Goal: Task Accomplishment & Management: Complete application form

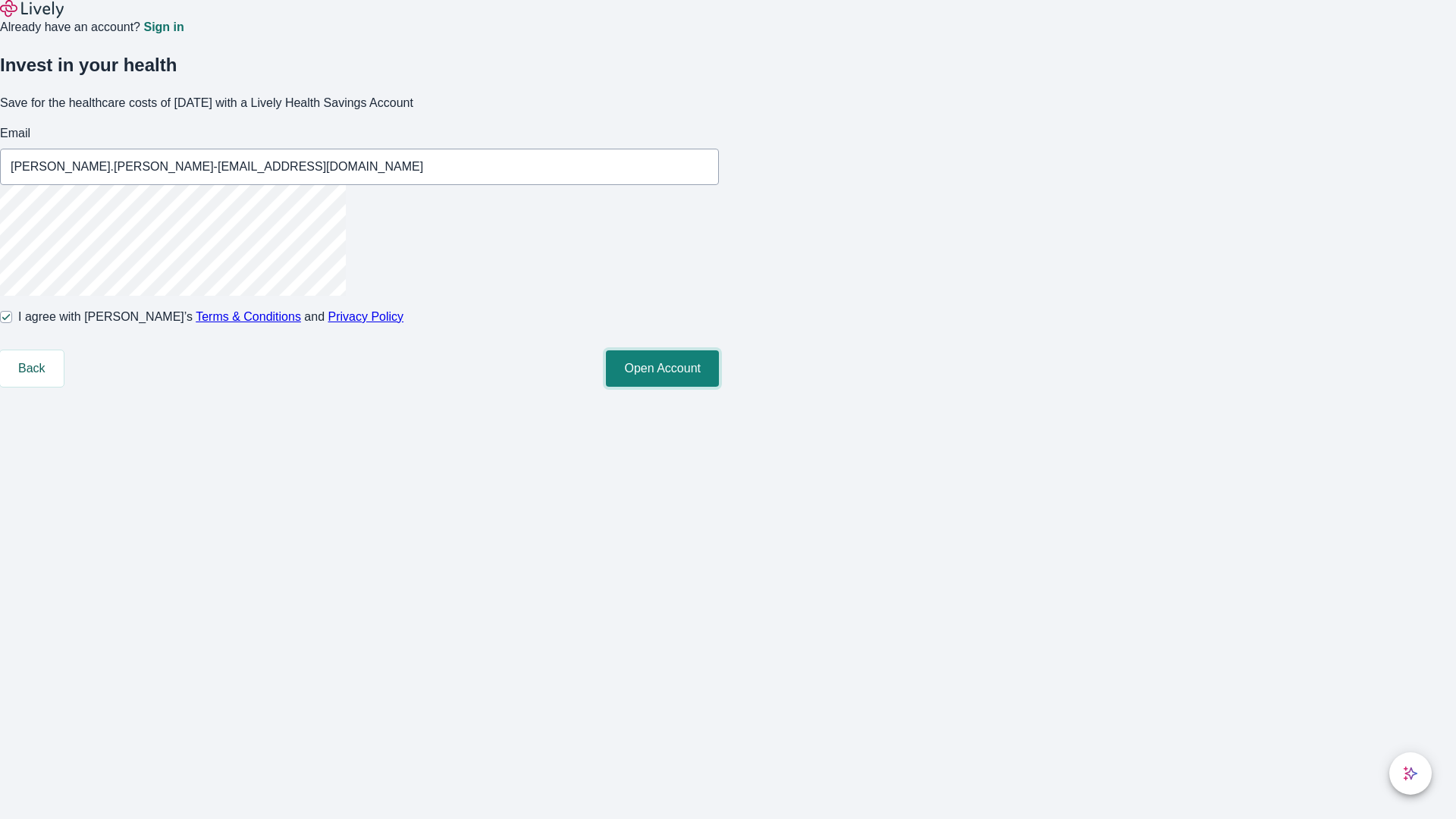
click at [719, 387] on button "Open Account" at bounding box center [662, 368] width 113 height 36
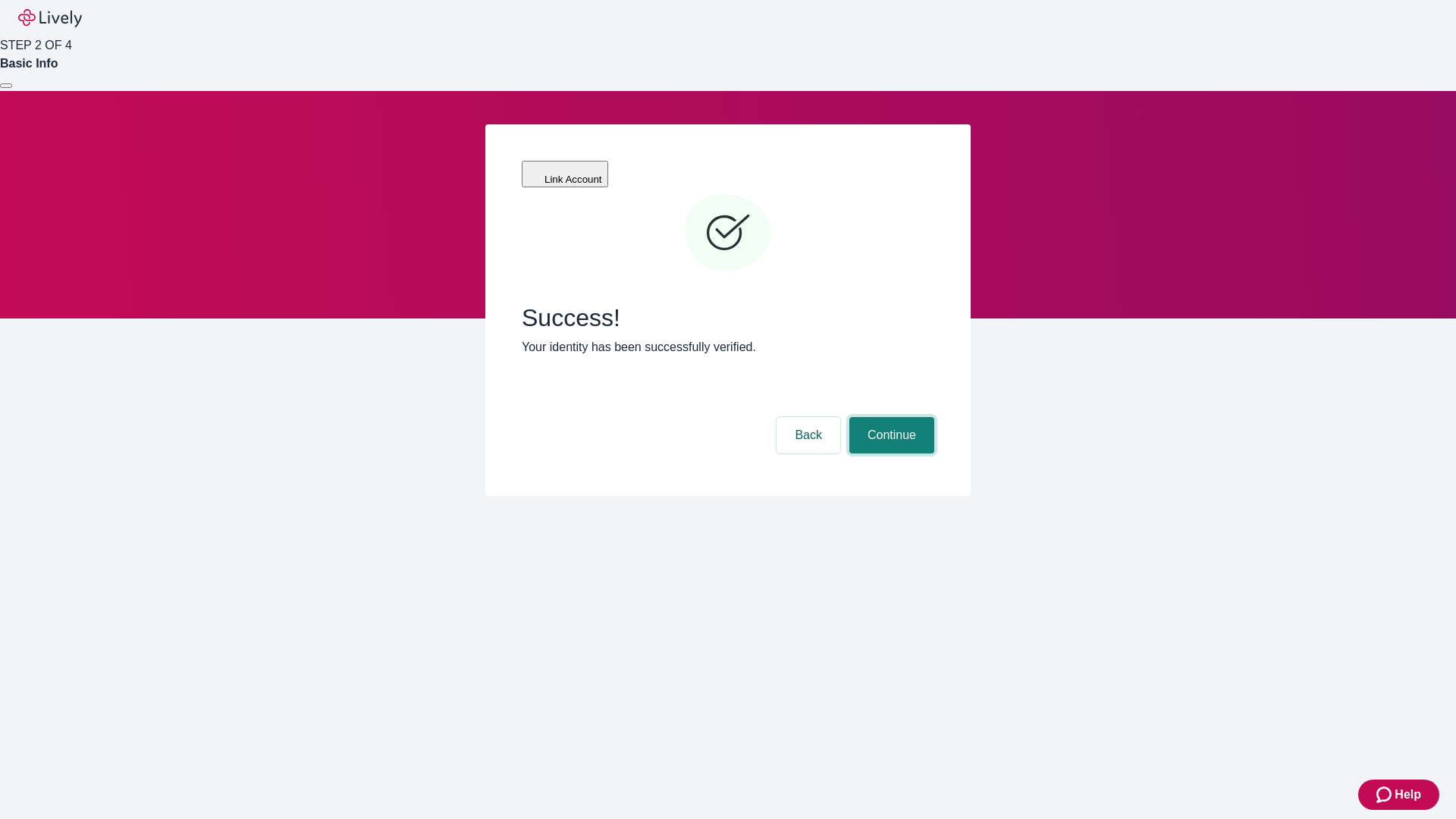
click at [890, 417] on button "Continue" at bounding box center [892, 435] width 85 height 36
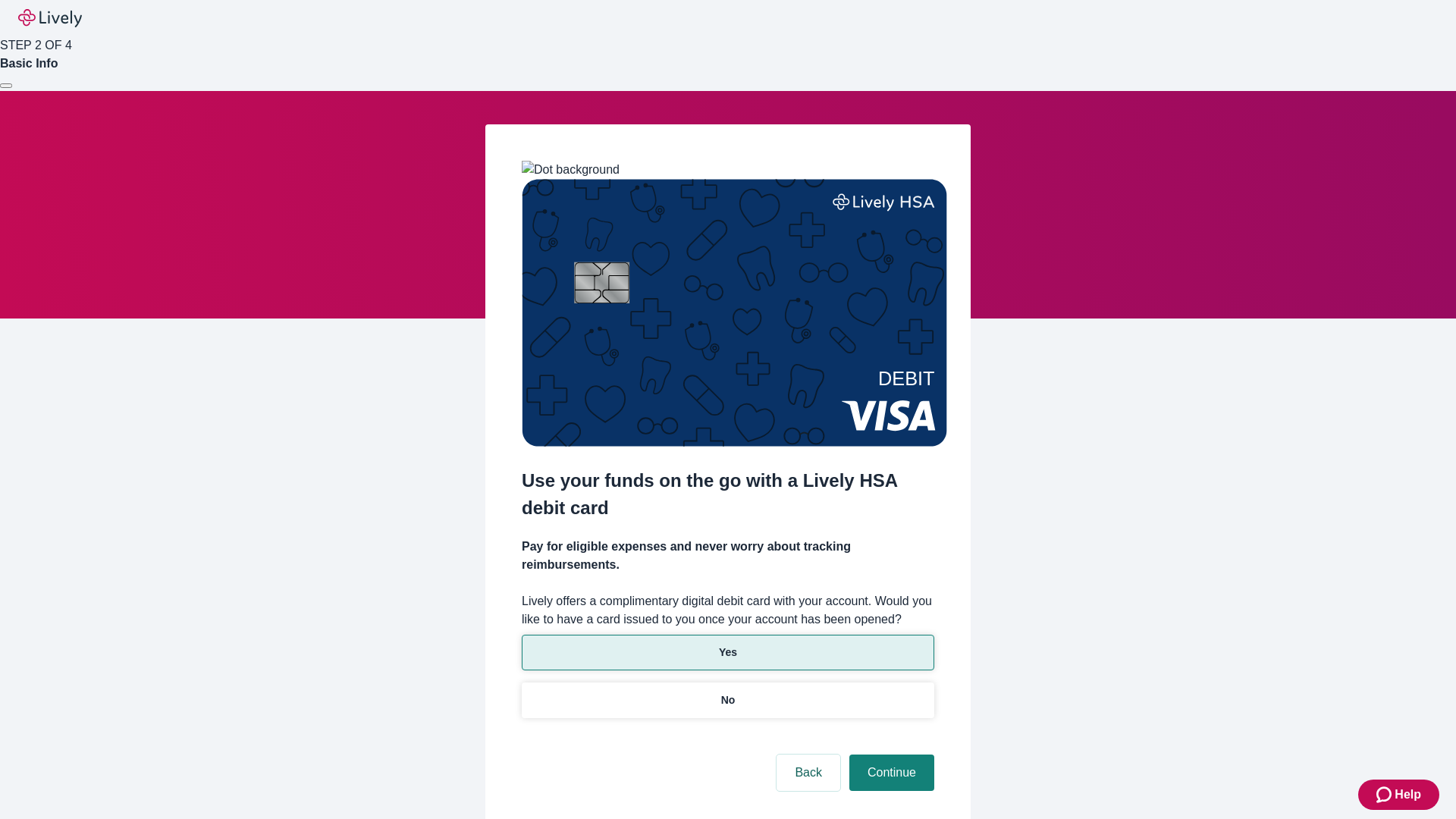
click at [727, 645] on p "Yes" at bounding box center [727, 653] width 18 height 16
click at [890, 755] on button "Continue" at bounding box center [892, 773] width 85 height 36
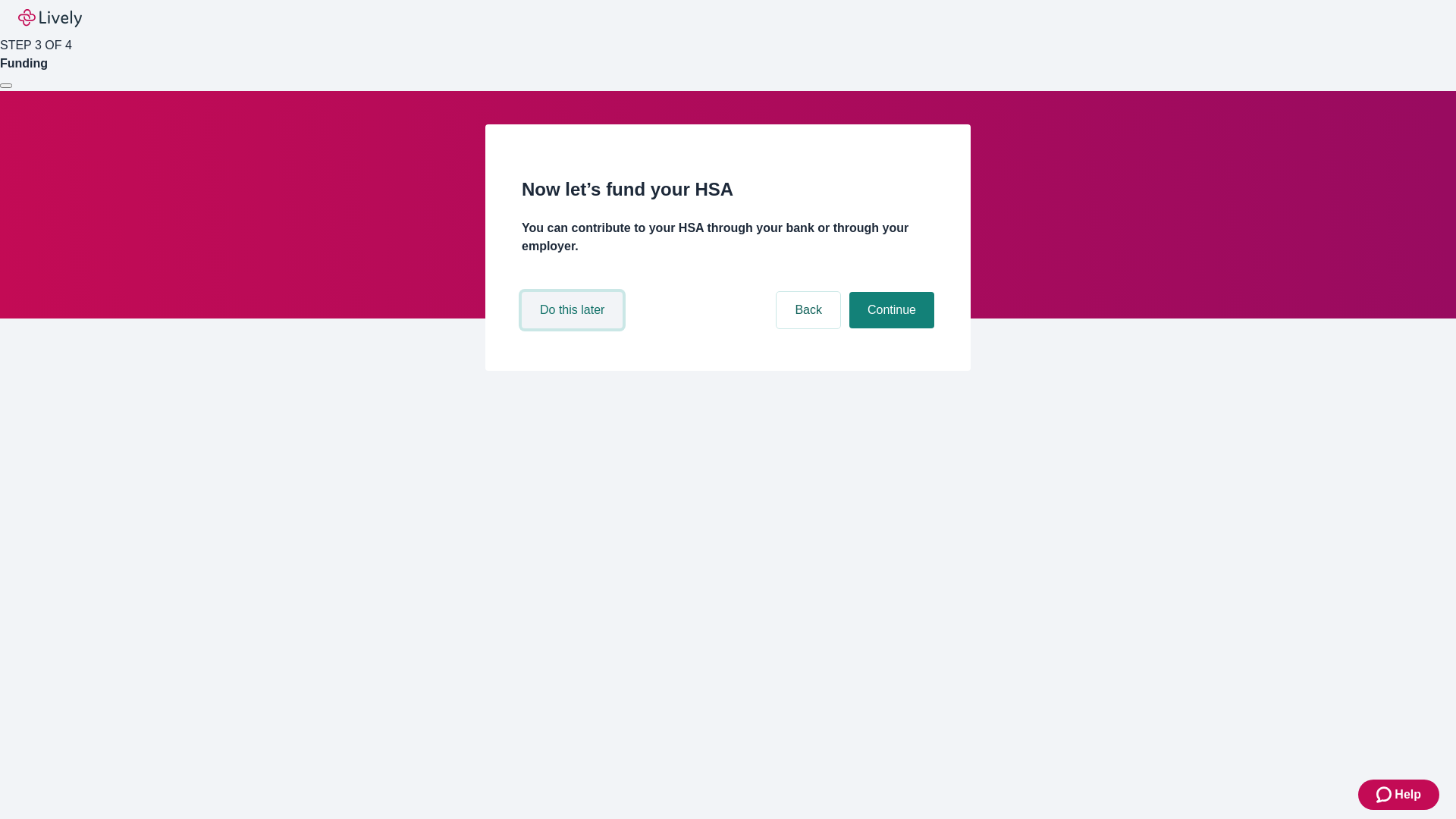
click at [574, 328] on button "Do this later" at bounding box center [572, 310] width 101 height 36
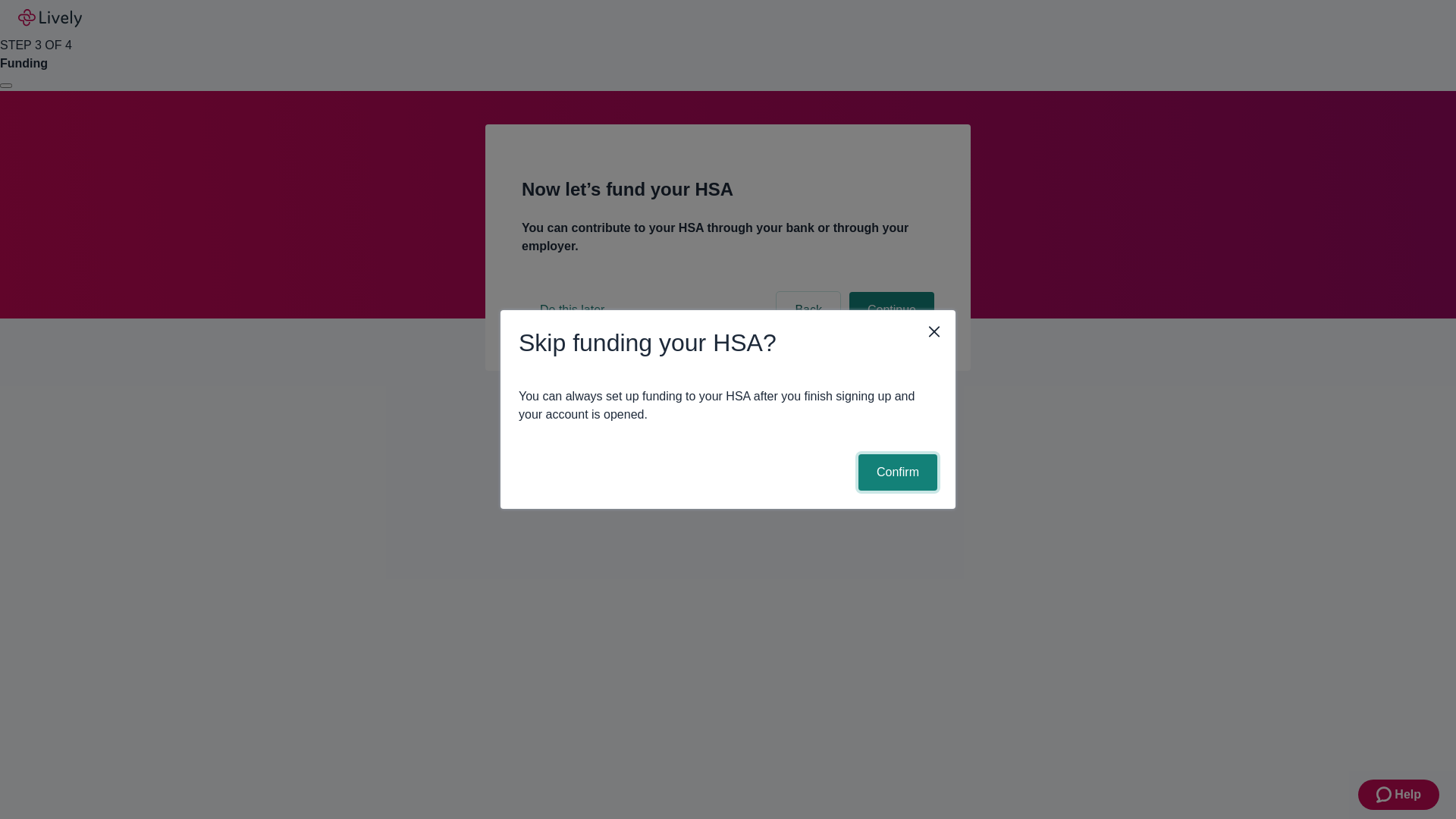
click at [896, 473] on button "Confirm" at bounding box center [898, 472] width 79 height 36
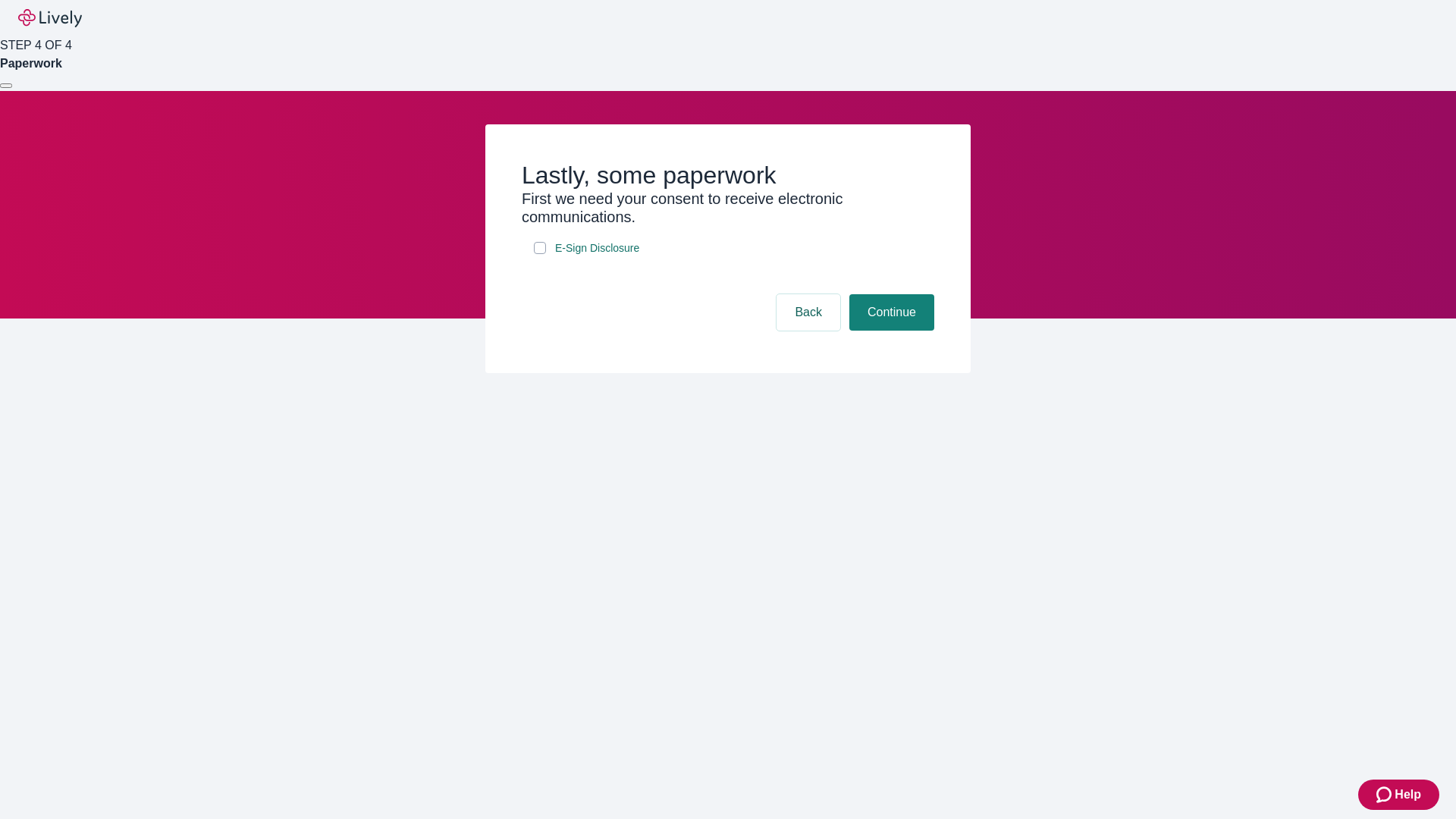
click at [540, 254] on input "E-Sign Disclosure" at bounding box center [540, 248] width 12 height 12
checkbox input "true"
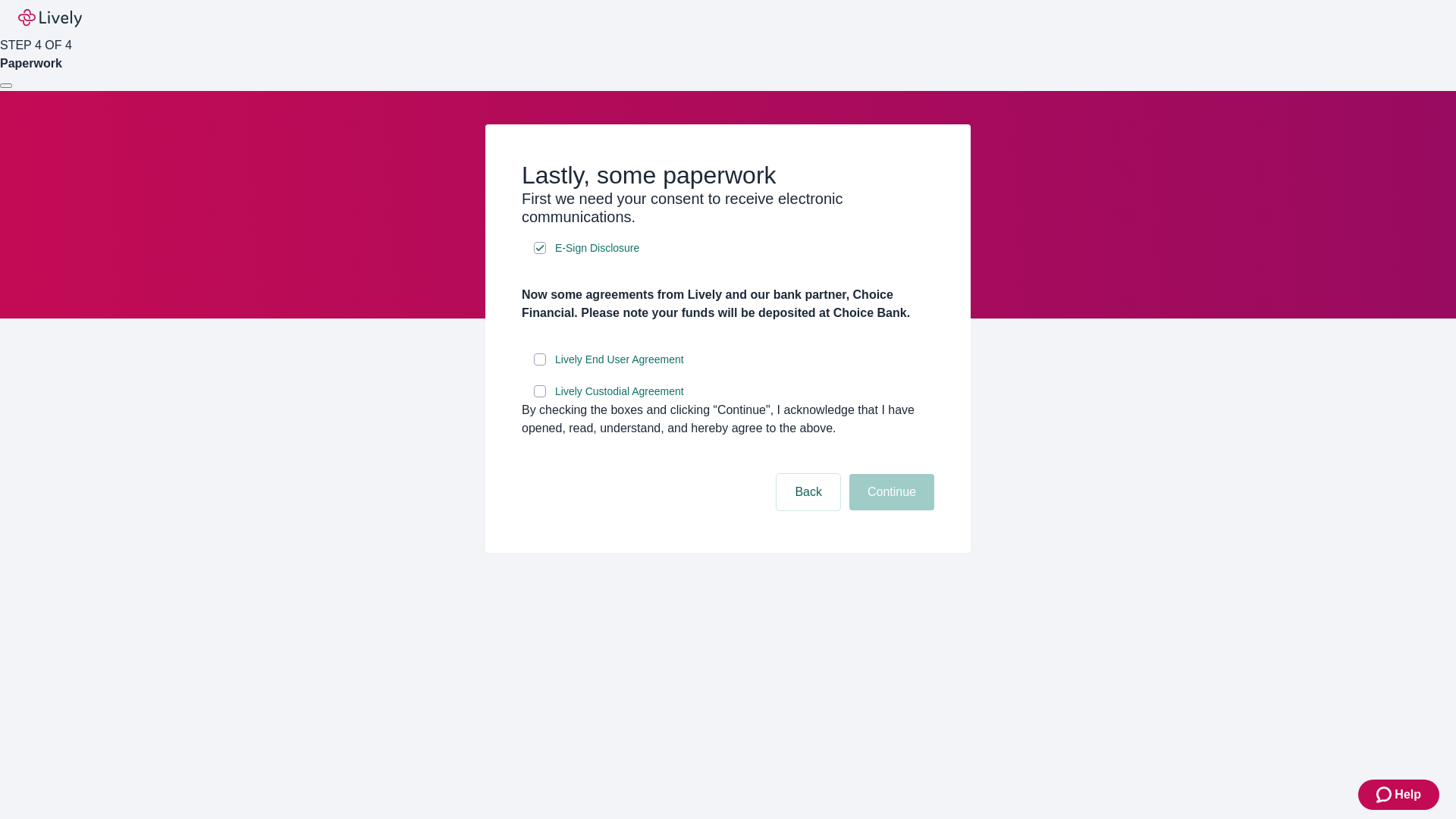
click at [540, 366] on input "Lively End User Agreement" at bounding box center [540, 360] width 12 height 12
checkbox input "true"
click at [540, 398] on input "Lively Custodial Agreement" at bounding box center [540, 392] width 12 height 12
checkbox input "true"
click at [890, 511] on button "Continue" at bounding box center [892, 492] width 85 height 36
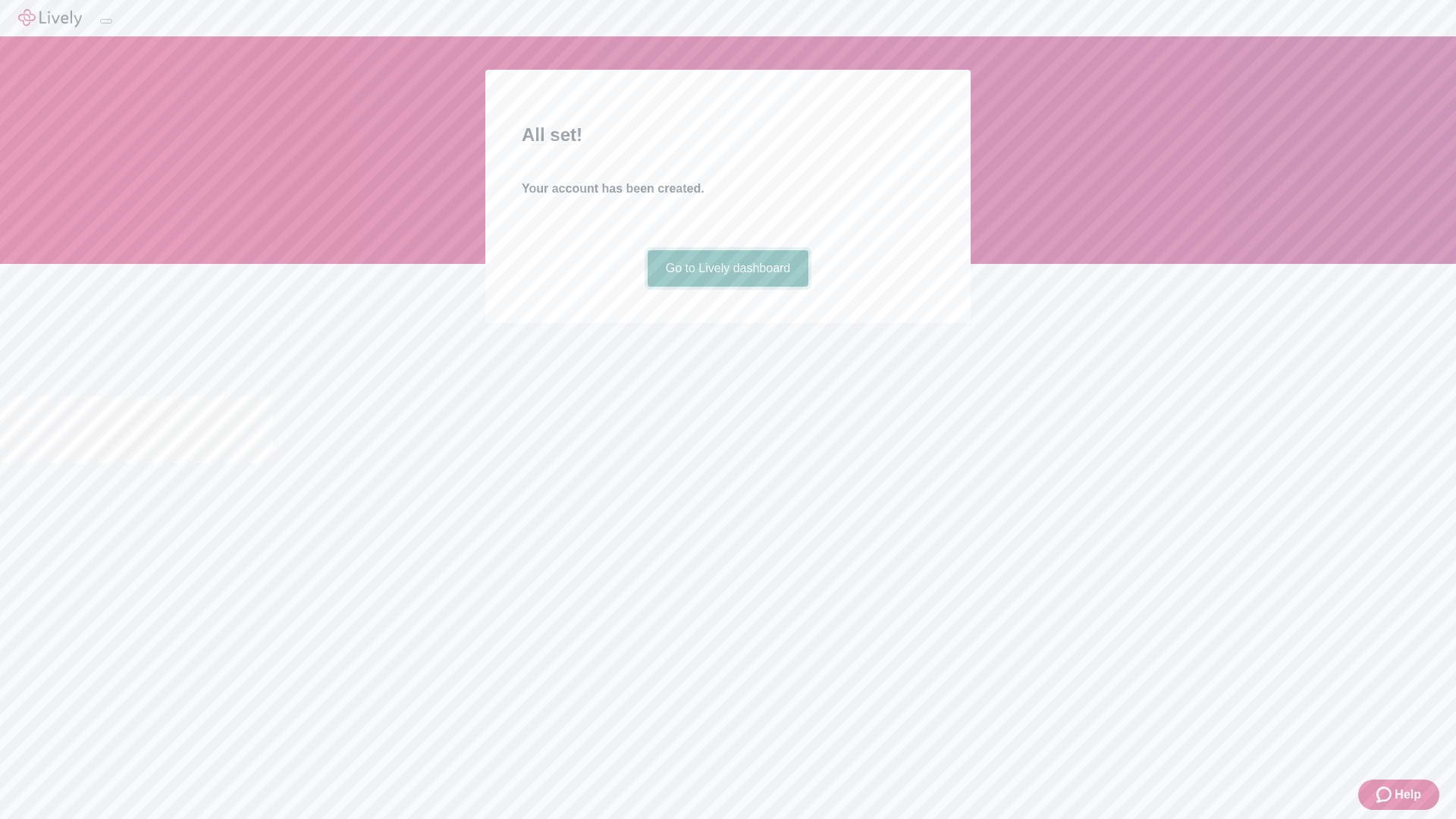
click at [727, 287] on link "Go to Lively dashboard" at bounding box center [728, 268] width 162 height 36
